Goal: Information Seeking & Learning: Learn about a topic

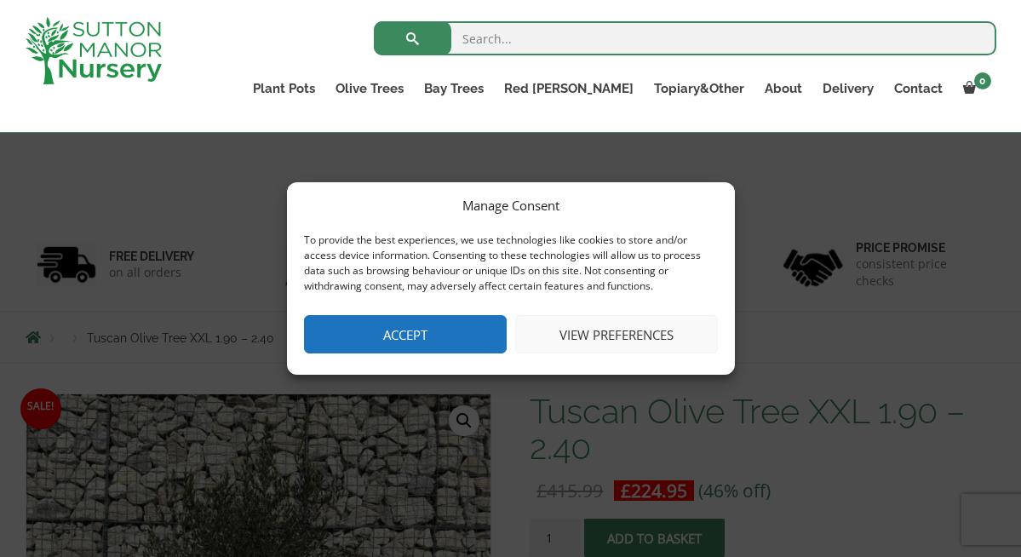
click at [469, 335] on button "Accept" at bounding box center [405, 334] width 203 height 38
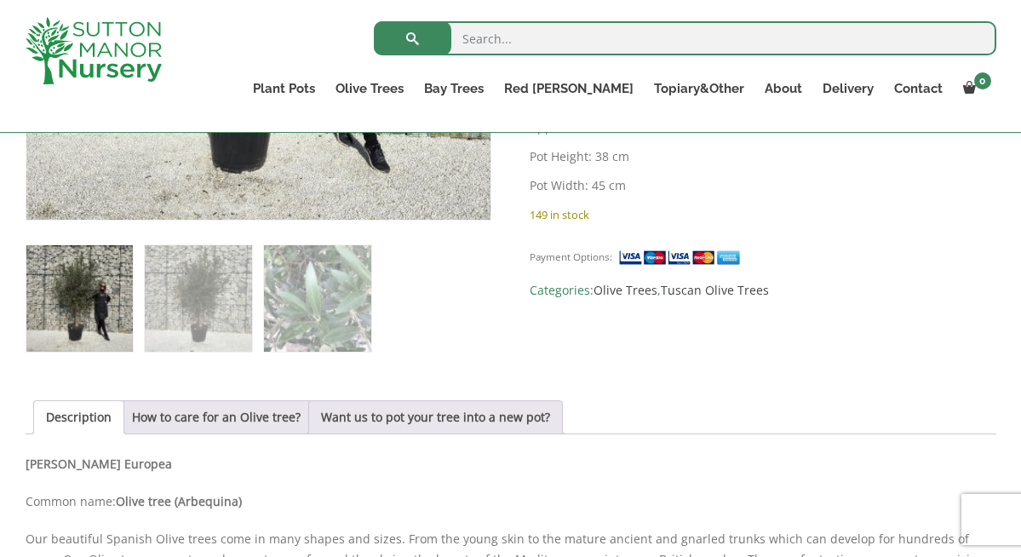
scroll to position [572, 0]
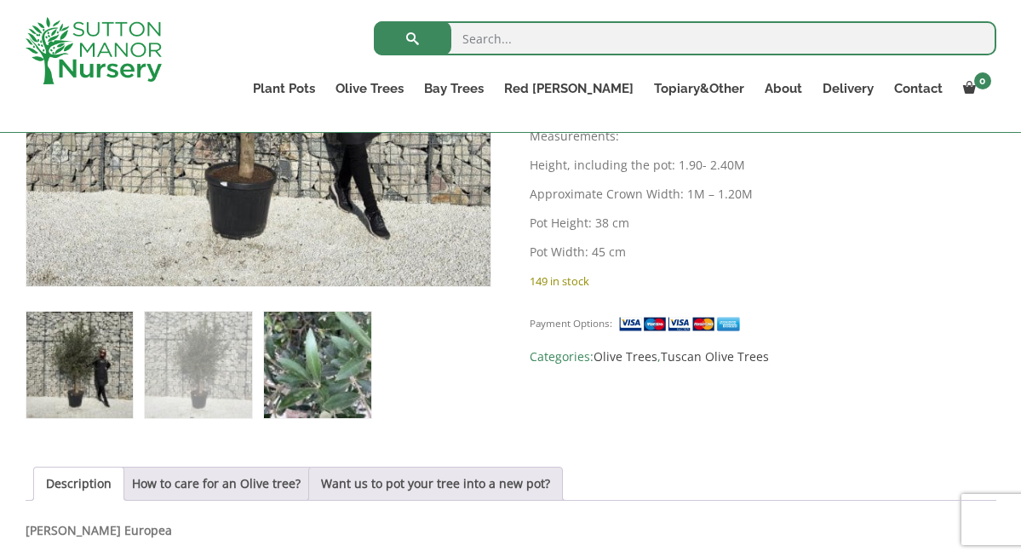
click at [318, 383] on img at bounding box center [317, 365] width 106 height 106
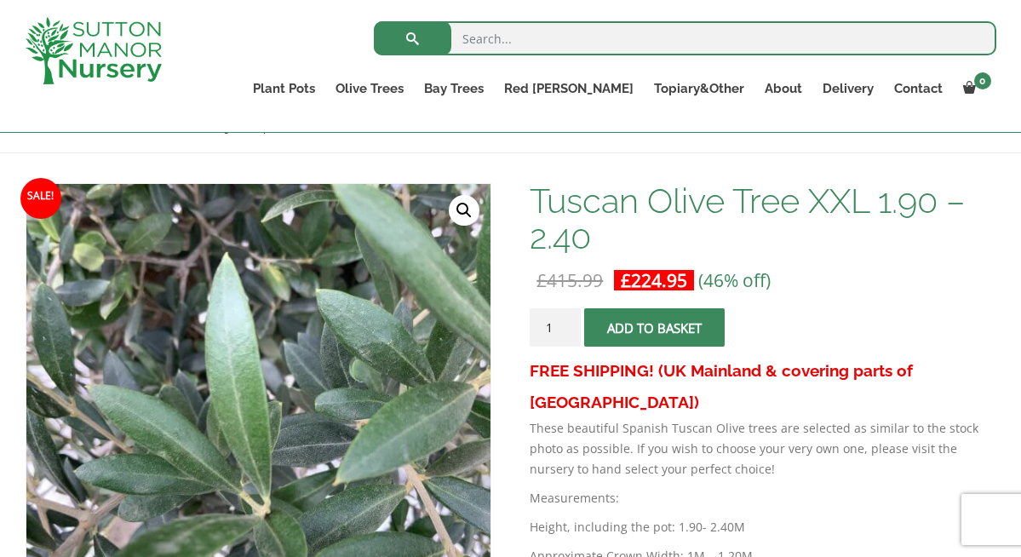
scroll to position [118, 0]
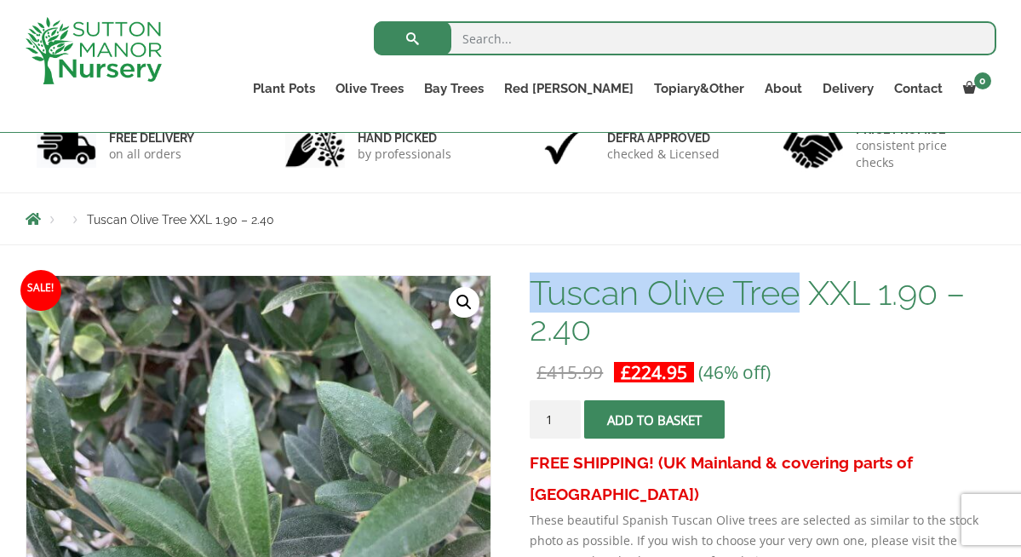
drag, startPoint x: 530, startPoint y: 290, endPoint x: 800, endPoint y: 307, distance: 270.5
click at [800, 307] on h1 "Tuscan Olive Tree XXL 1.90 – 2.40" at bounding box center [763, 311] width 466 height 72
copy h1 "Tuscan Olive Tree"
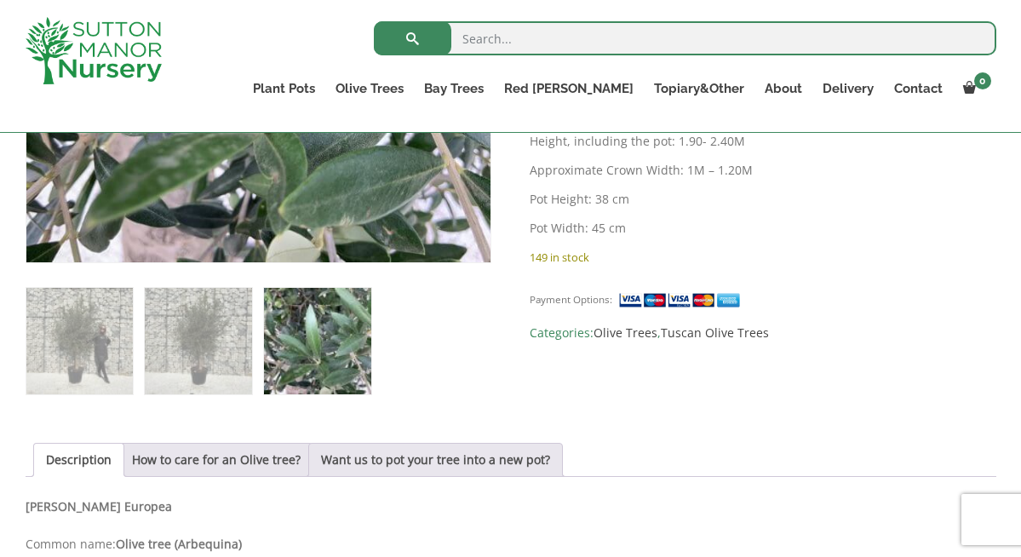
scroll to position [609, 0]
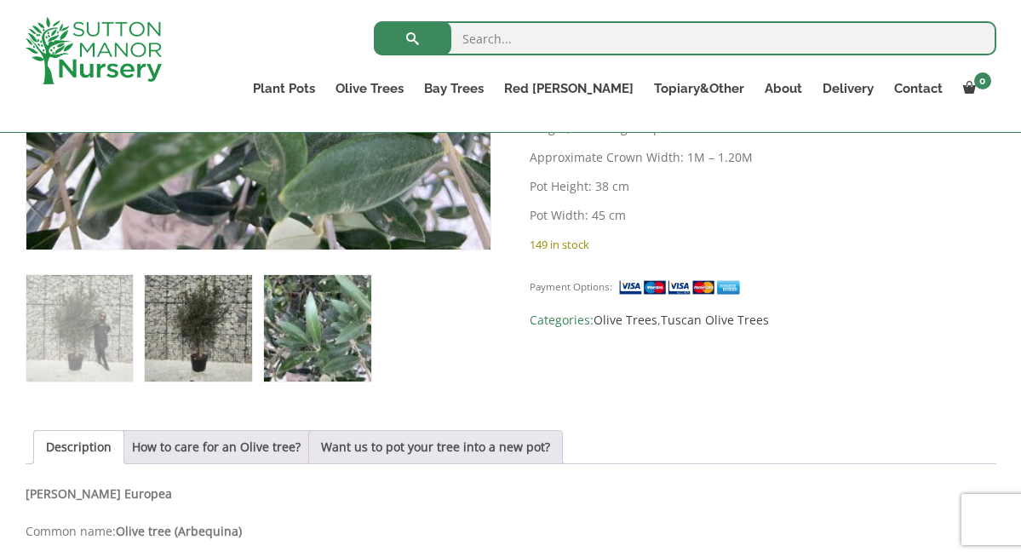
click at [202, 351] on img at bounding box center [198, 328] width 106 height 106
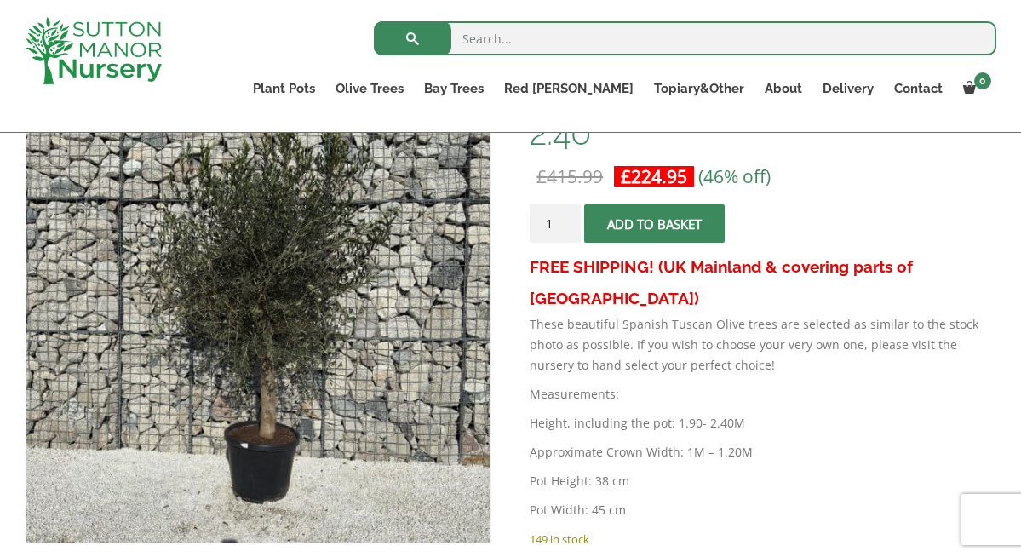
scroll to position [262, 0]
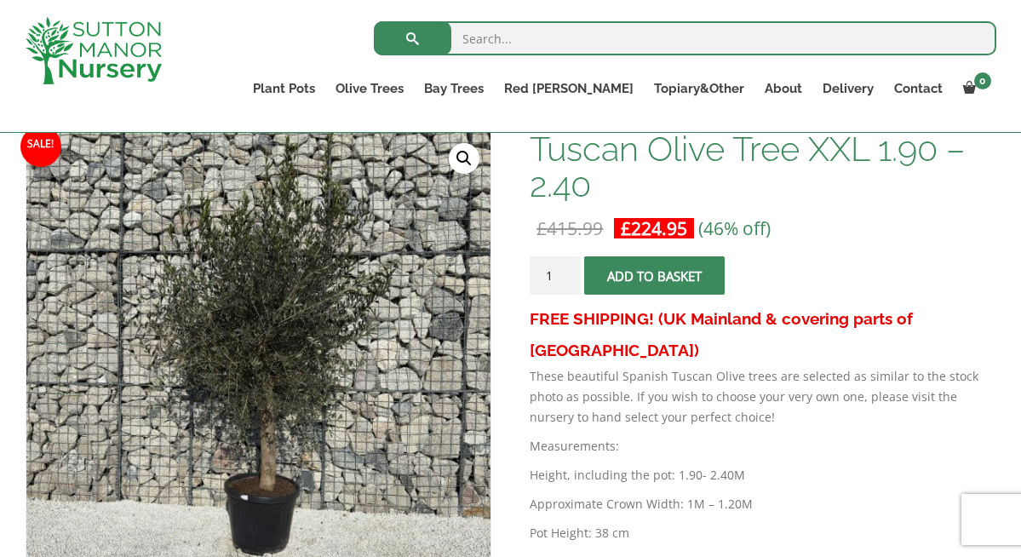
click at [793, 436] on p "Measurements:" at bounding box center [763, 446] width 466 height 20
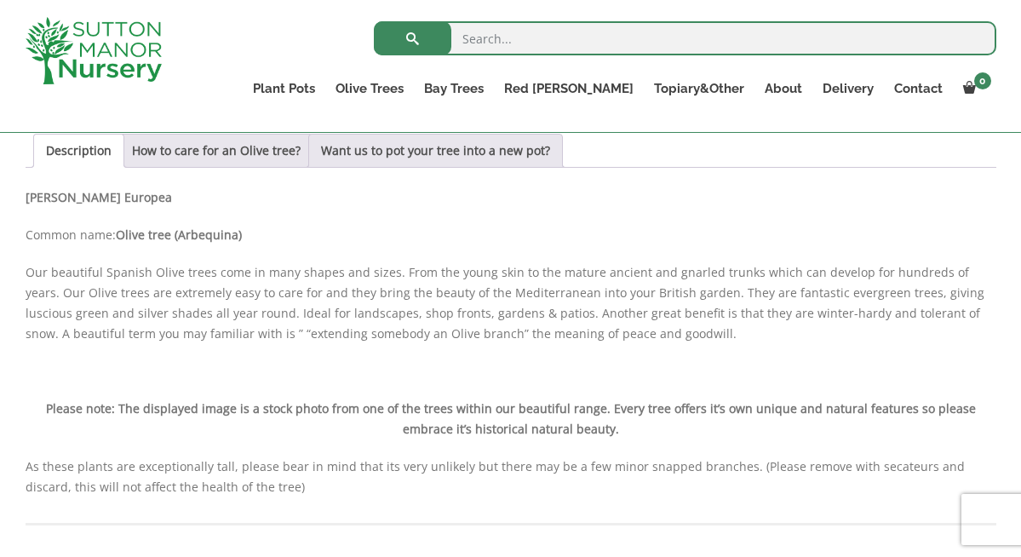
scroll to position [780, 0]
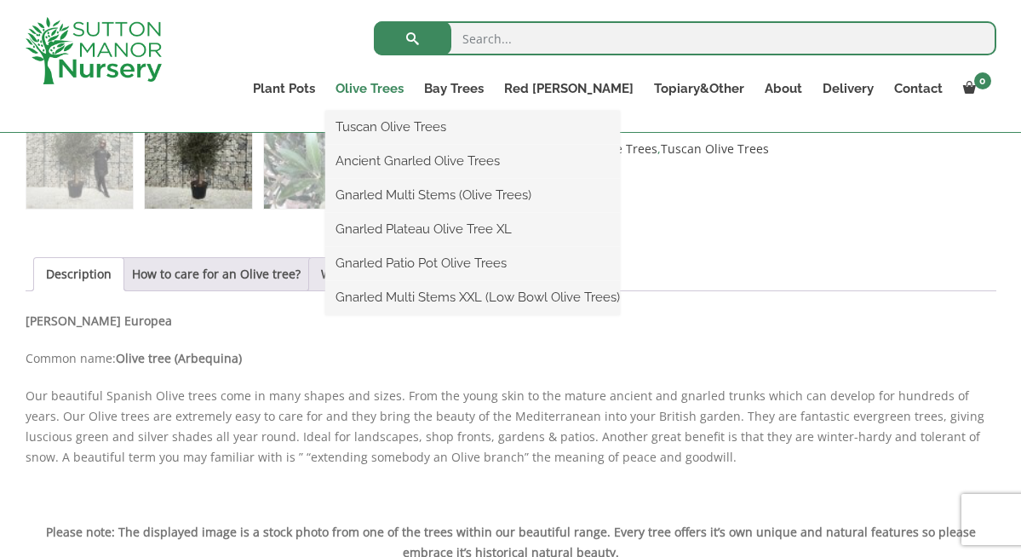
click at [414, 85] on link "Olive Trees" at bounding box center [369, 89] width 89 height 24
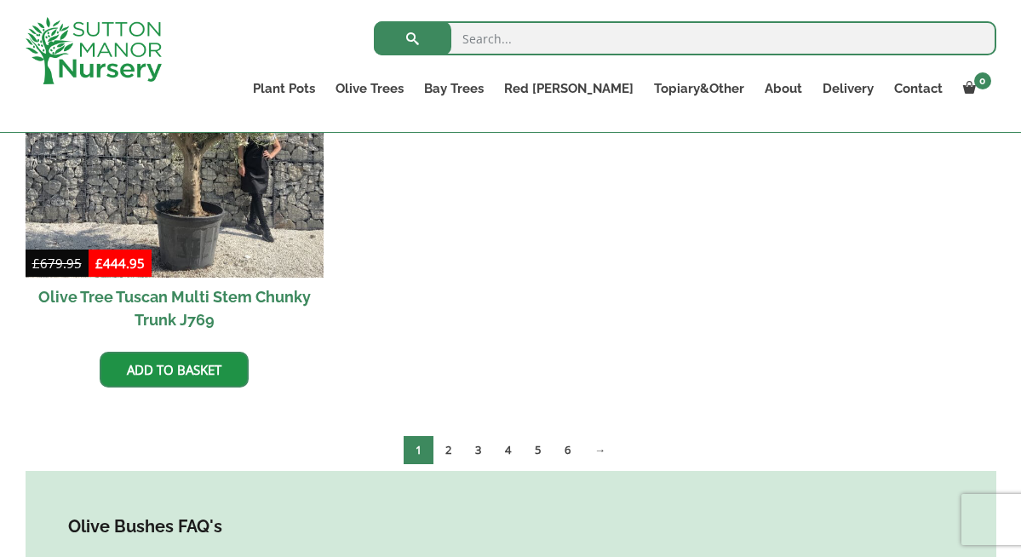
scroll to position [3468, 0]
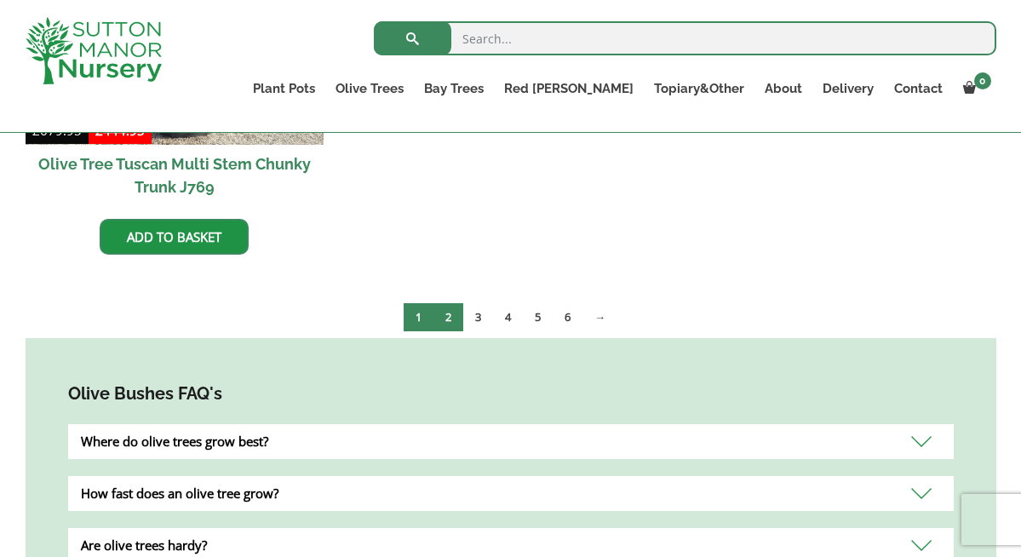
click at [452, 303] on link "2" at bounding box center [448, 317] width 30 height 28
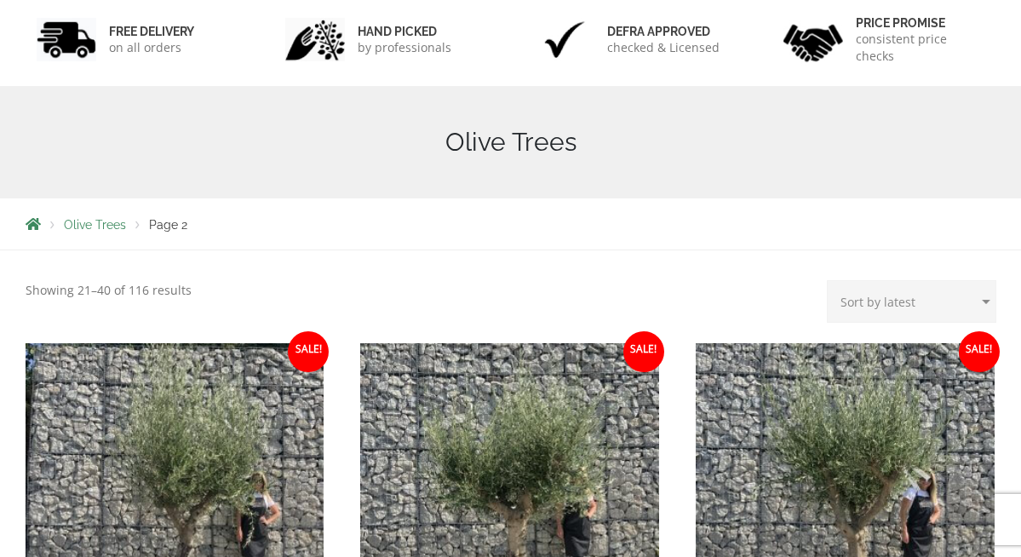
scroll to position [457, 0]
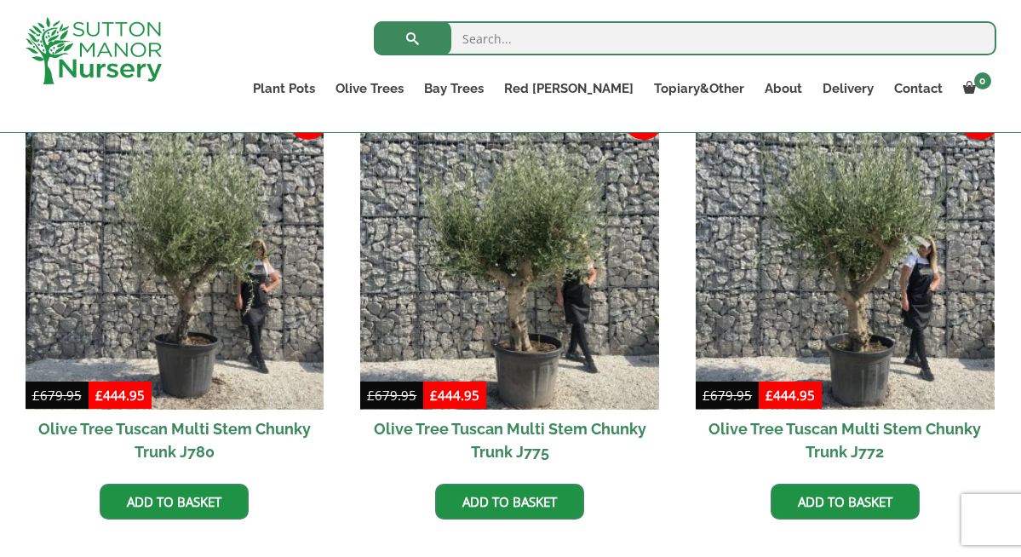
click at [781, 428] on h2 "Olive Tree Tuscan Multi Stem Chunky Trunk J772" at bounding box center [845, 440] width 299 height 61
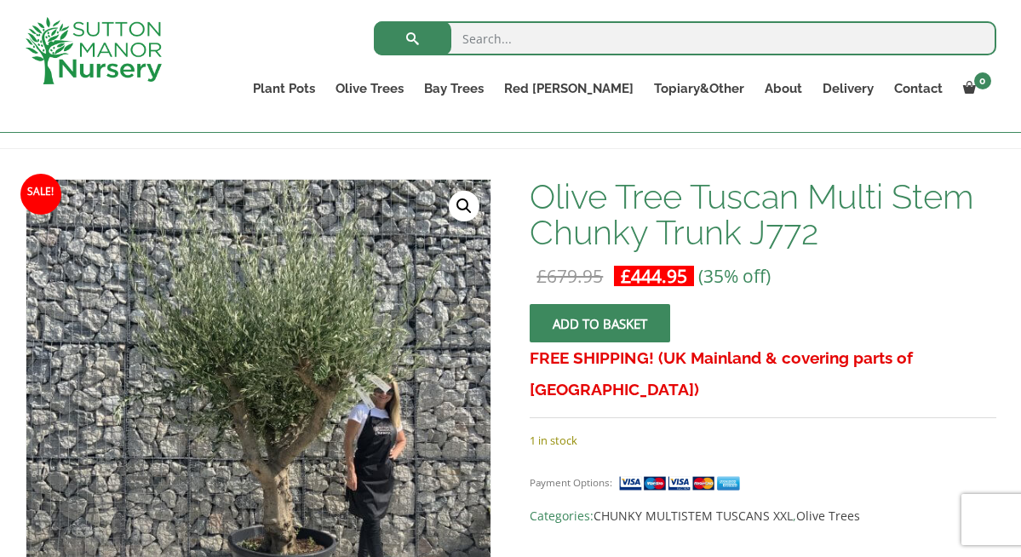
scroll to position [208, 0]
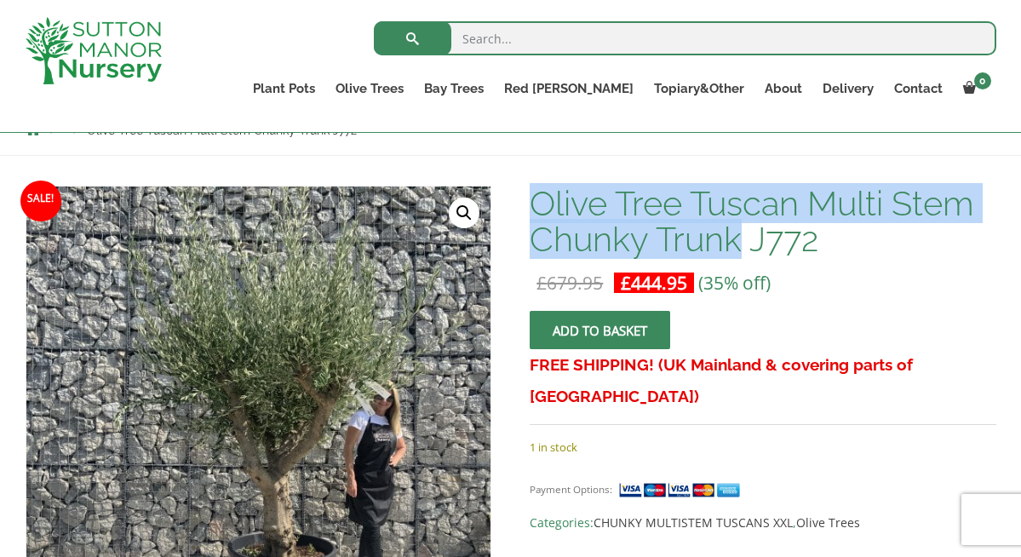
drag, startPoint x: 531, startPoint y: 198, endPoint x: 737, endPoint y: 236, distance: 209.5
click at [737, 236] on h1 "Olive Tree Tuscan Multi Stem Chunky Trunk J772" at bounding box center [763, 222] width 466 height 72
copy h1 "Olive Tree Tuscan Multi Stem Chunky Trunk"
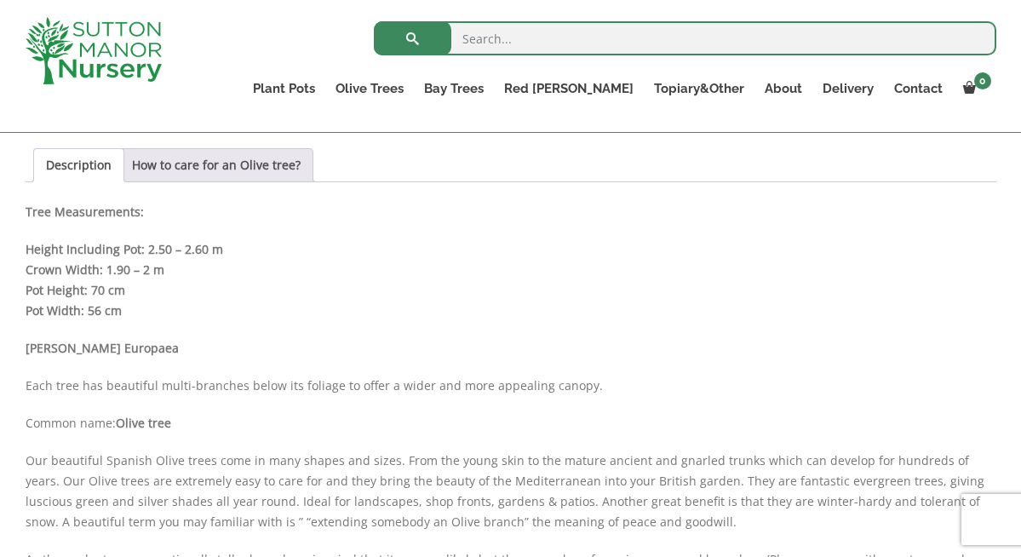
scroll to position [889, 0]
click at [160, 272] on p "Height Including Pot: 2.50 – 2.60 m Crown Width: 1.90 – 2 m Pot Height: 70 cm P…" at bounding box center [511, 282] width 971 height 82
drag, startPoint x: 160, startPoint y: 272, endPoint x: 27, endPoint y: 273, distance: 132.9
click at [27, 273] on p "Height Including Pot: 2.50 – 2.60 m Crown Width: 1.90 – 2 m Pot Height: 70 cm P…" at bounding box center [511, 282] width 971 height 82
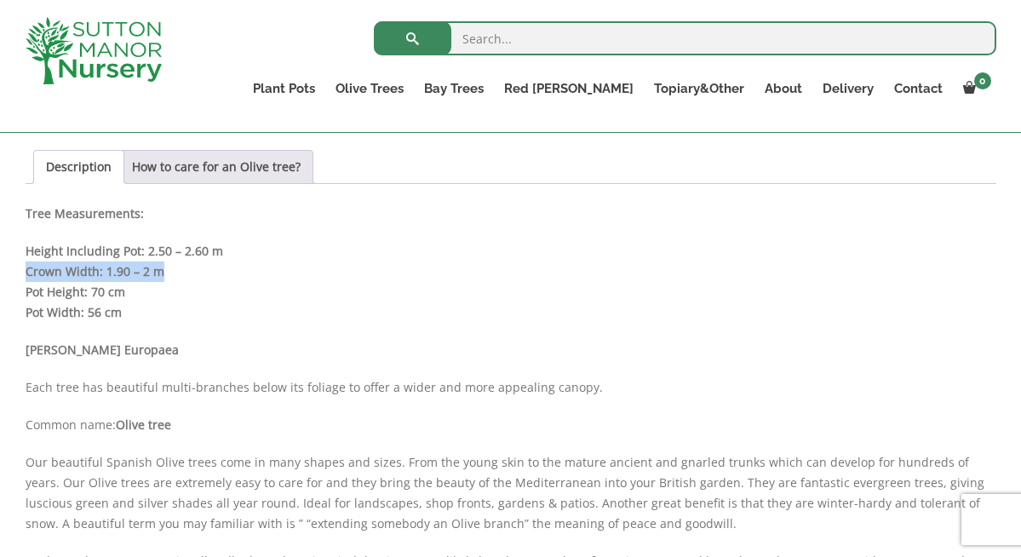
copy strong "Crown Width: 1.90 – 2 m"
click at [241, 341] on p "[PERSON_NAME] Europaea" at bounding box center [511, 350] width 971 height 20
click at [23, 295] on div "Sale! 🔍 Olive Tree Tuscan Multi Stem Chunky Trunk J772 £ 679.95 Original price …" at bounding box center [511, 431] width 996 height 1879
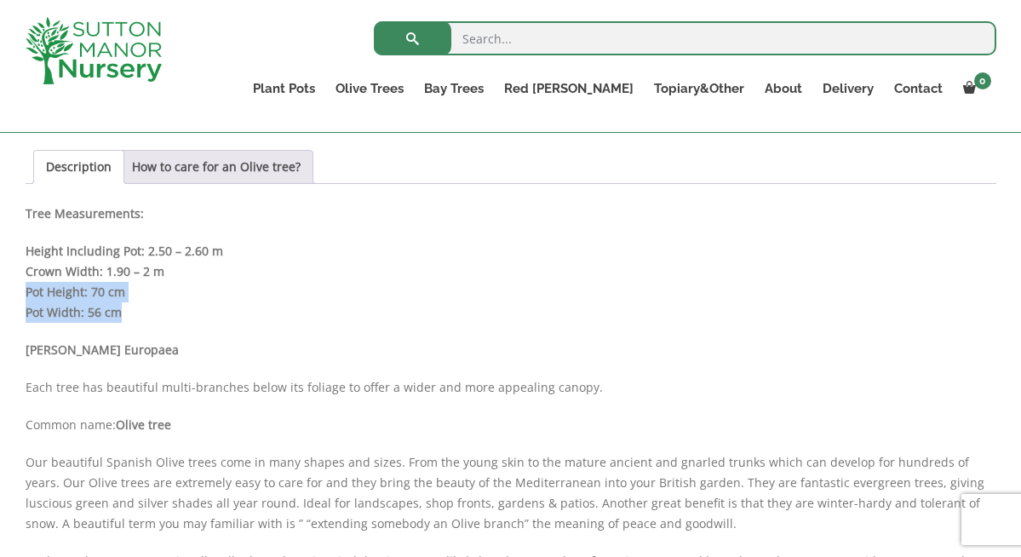
drag, startPoint x: 27, startPoint y: 294, endPoint x: 123, endPoint y: 315, distance: 97.7
click at [123, 315] on p "Height Including Pot: 2.50 – 2.60 m Crown Width: 1.90 – 2 m Pot Height: 70 cm P…" at bounding box center [511, 282] width 971 height 82
copy p "Pot Height: 70 cm Pot Width: 56 cm"
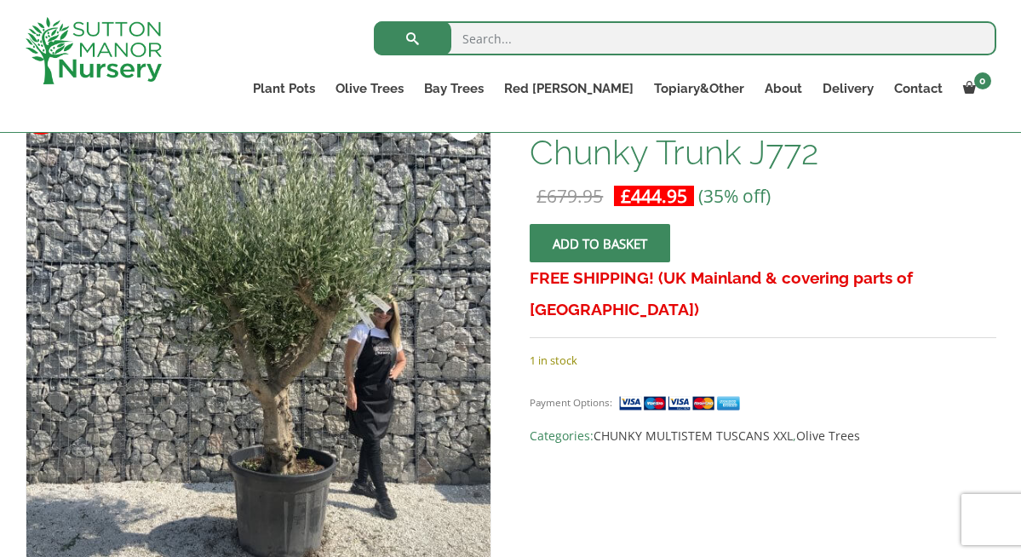
scroll to position [293, 0]
